Goal: Information Seeking & Learning: Learn about a topic

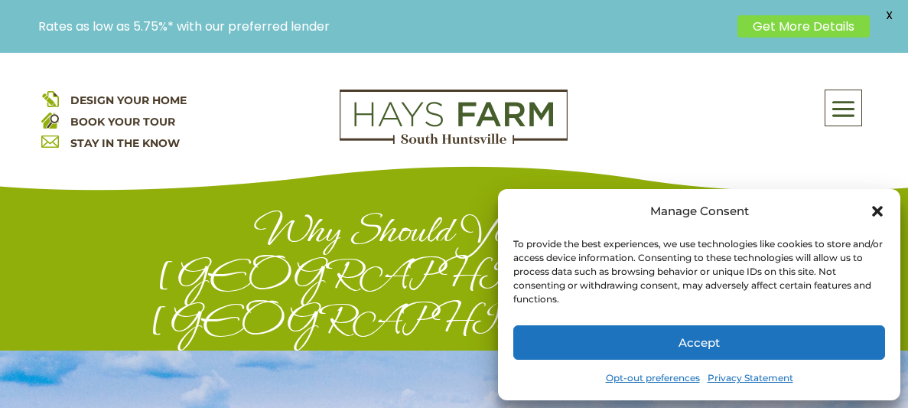
click at [877, 209] on icon "Close dialog" at bounding box center [877, 211] width 11 height 11
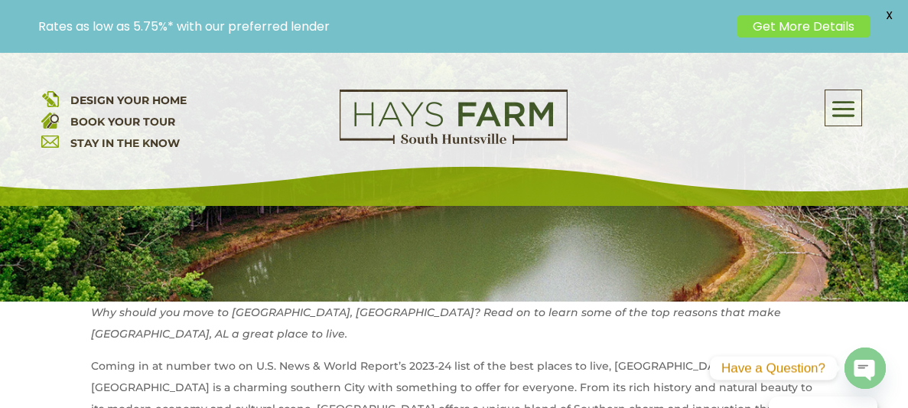
scroll to position [496, 0]
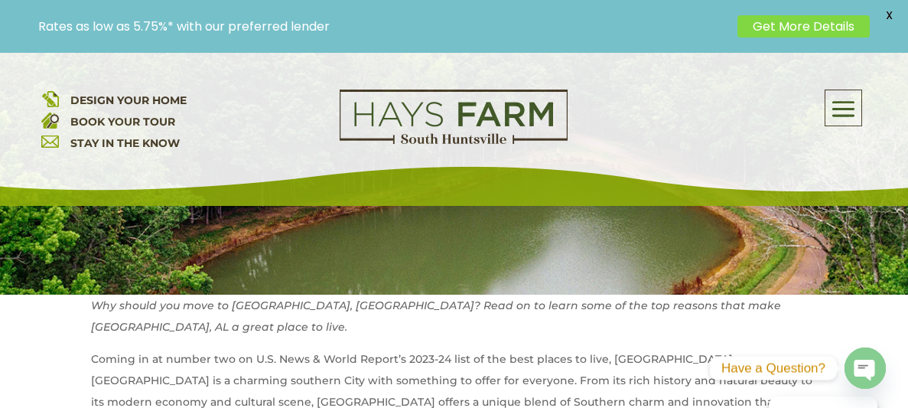
click at [823, 31] on link "Get More Details" at bounding box center [803, 26] width 132 height 22
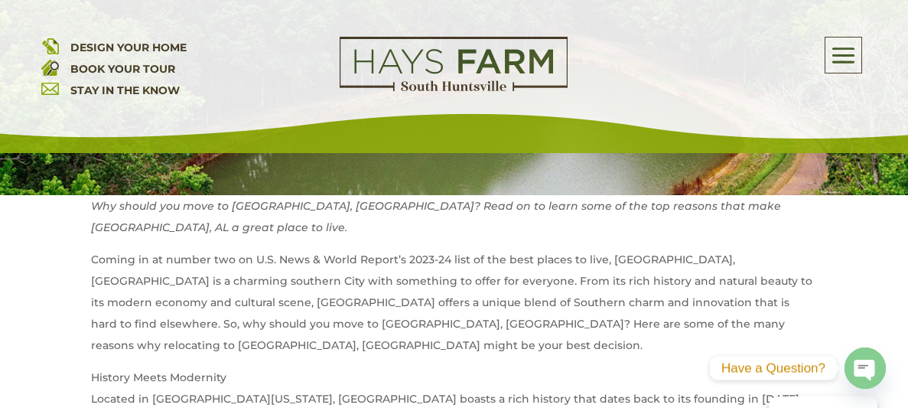
scroll to position [535, 0]
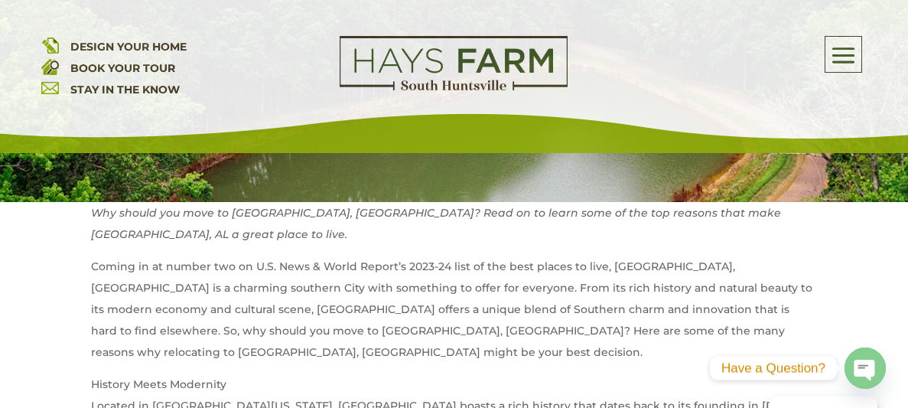
click at [874, 373] on icon "button" at bounding box center [864, 370] width 21 height 21
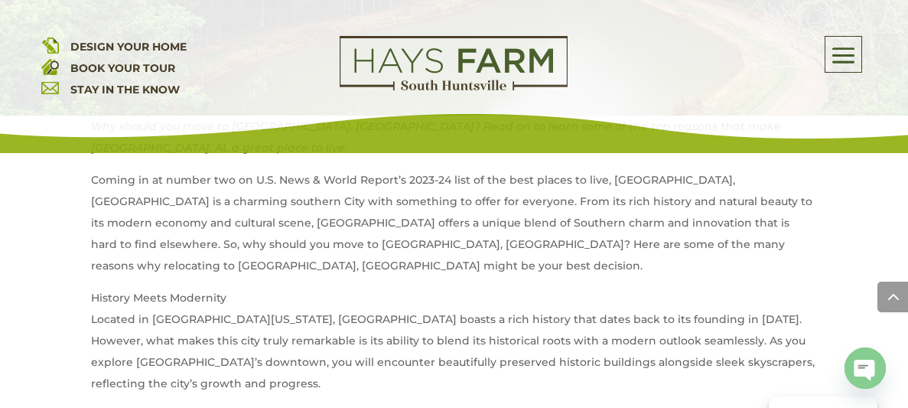
scroll to position [623, 0]
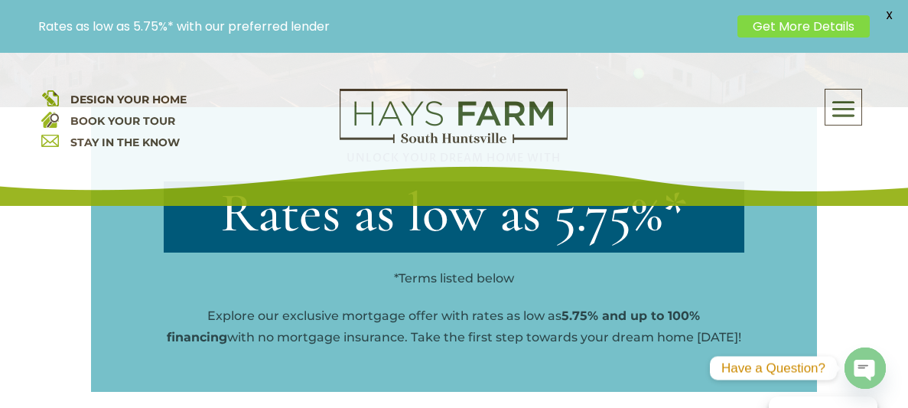
scroll to position [587, 0]
